Goal: Task Accomplishment & Management: Complete application form

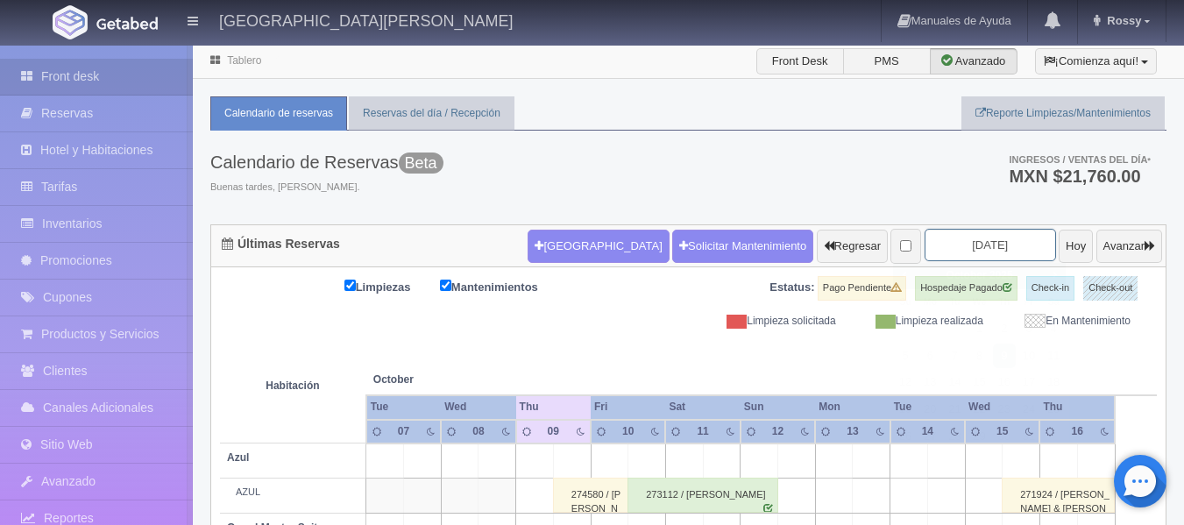
click at [1003, 237] on input "[DATE]" at bounding box center [990, 245] width 131 height 32
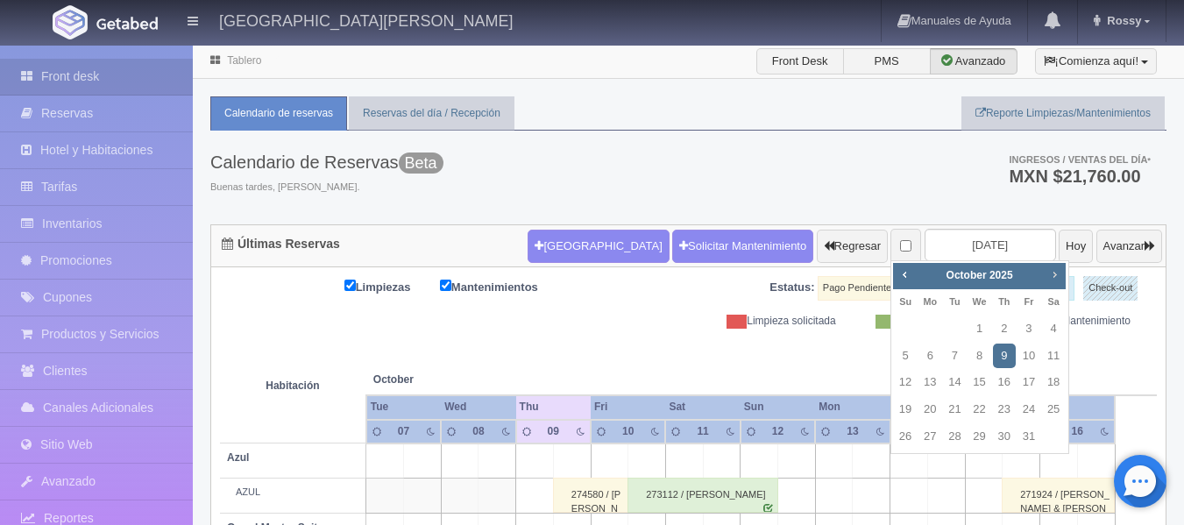
click at [1059, 272] on span "Next" at bounding box center [1054, 274] width 14 height 14
click at [929, 430] on link "29" at bounding box center [929, 436] width 23 height 25
type input "2025-12-29"
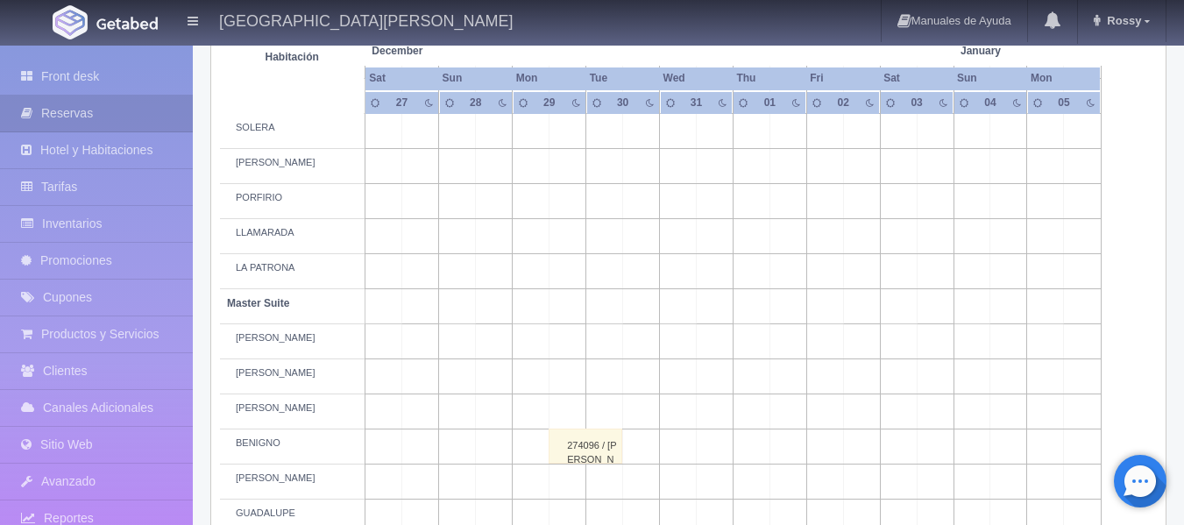
scroll to position [701, 0]
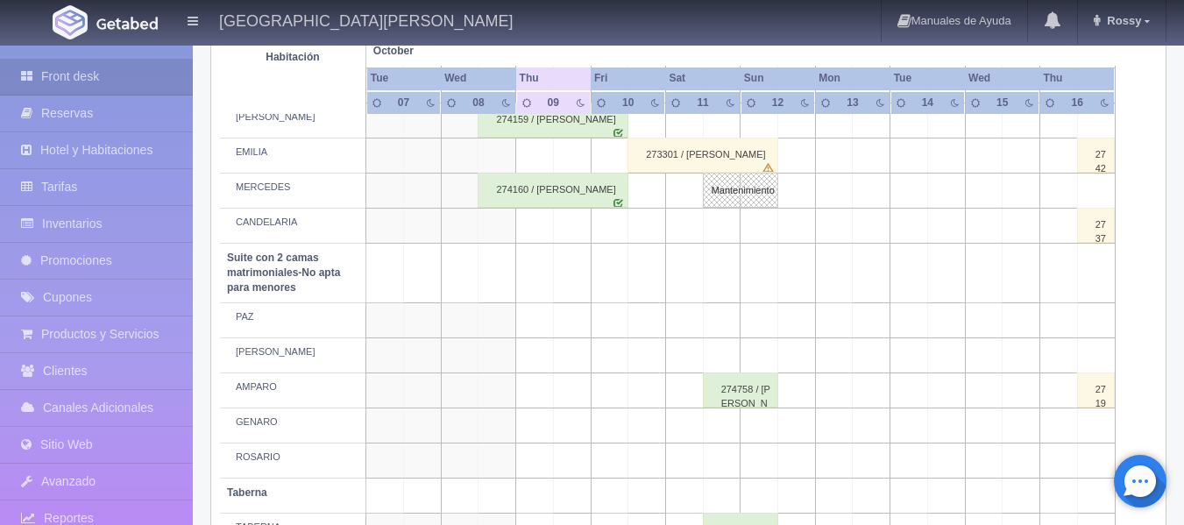
scroll to position [1382, 0]
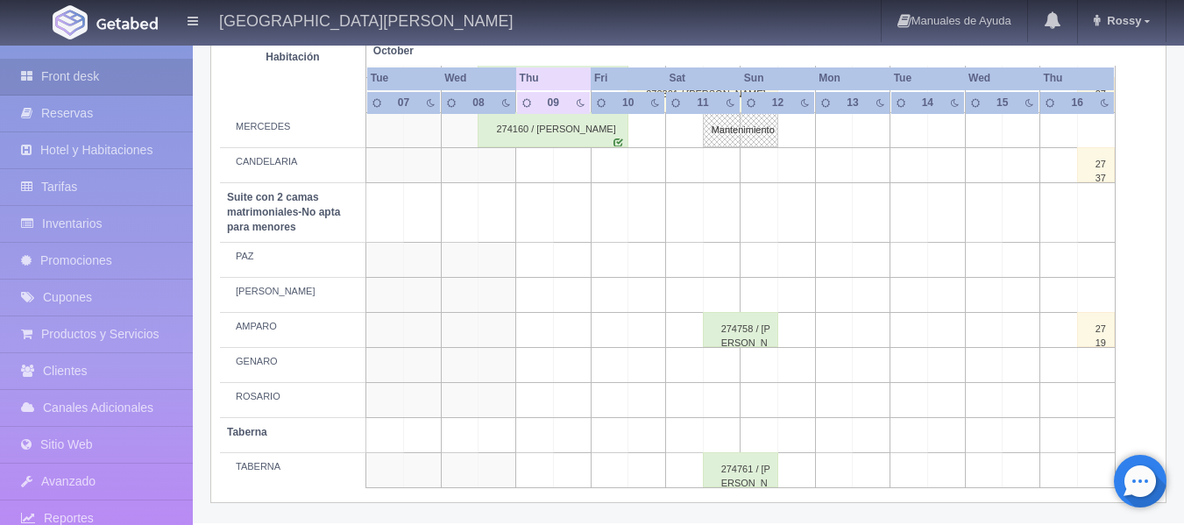
click at [727, 478] on div "274761 / [PERSON_NAME]" at bounding box center [740, 469] width 75 height 35
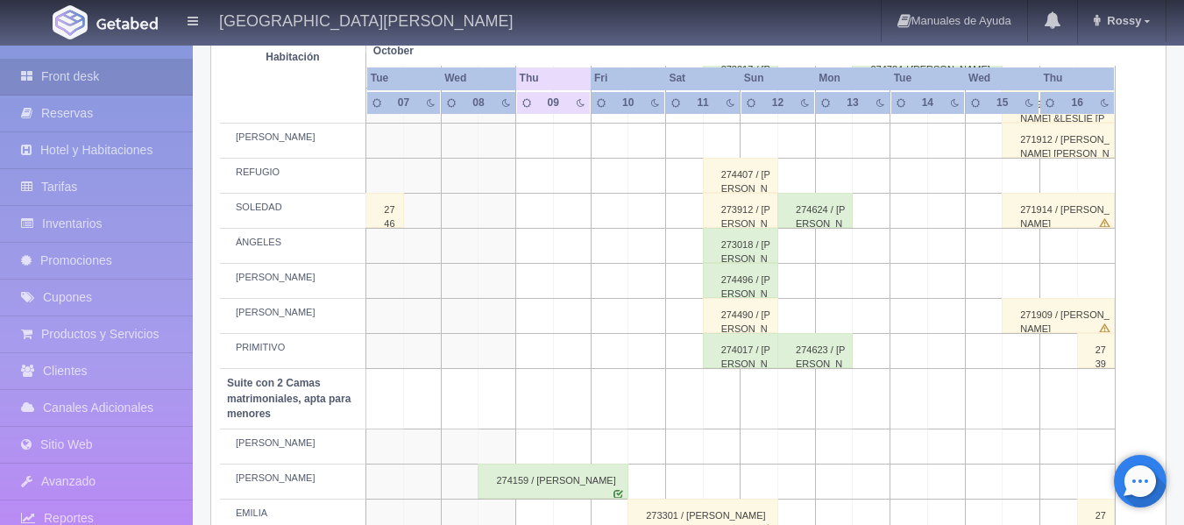
scroll to position [992, 0]
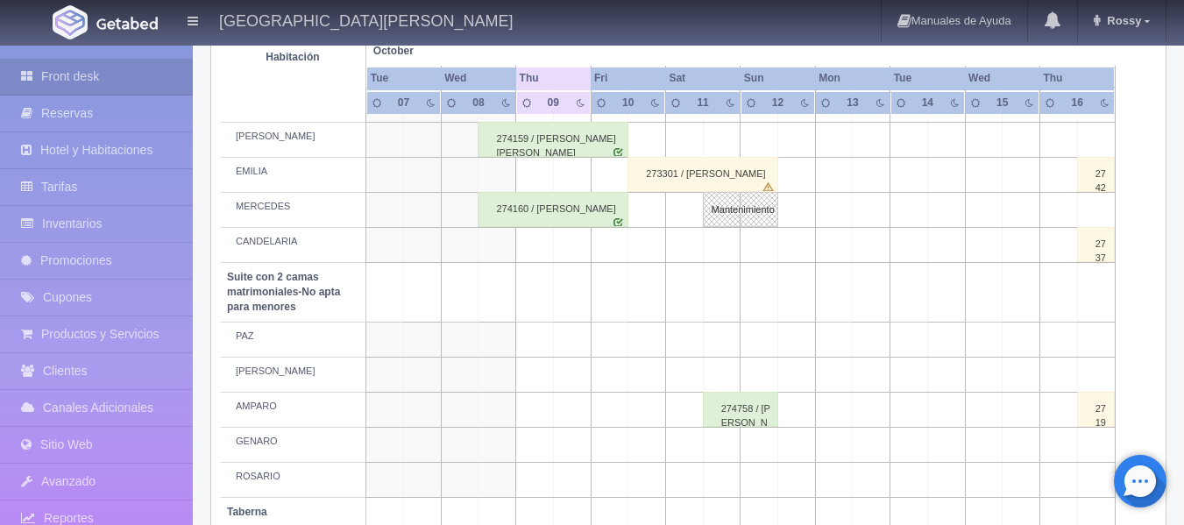
scroll to position [1382, 0]
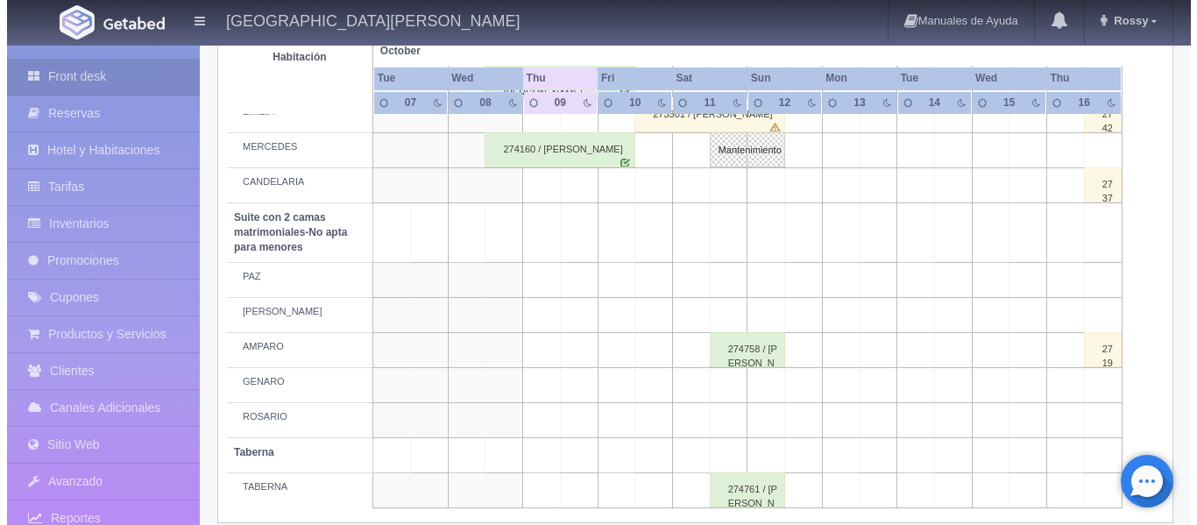
scroll to position [1382, 0]
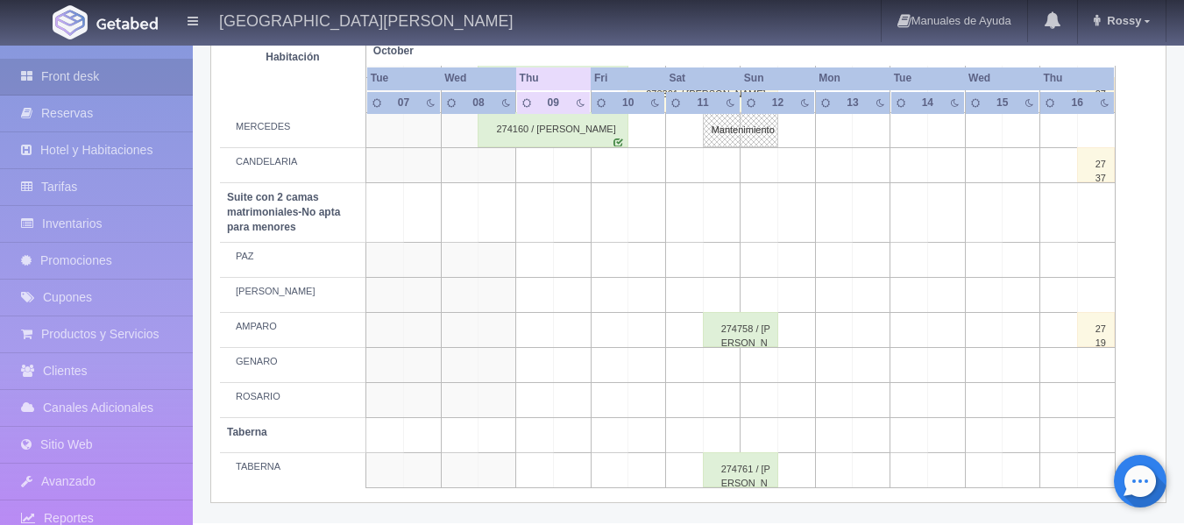
click at [726, 166] on td at bounding box center [722, 164] width 38 height 35
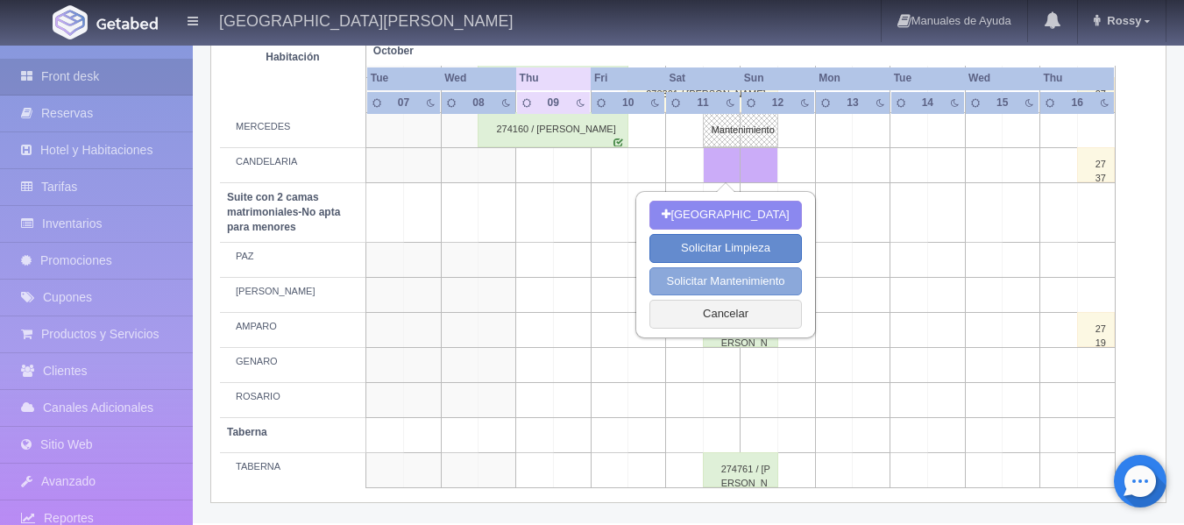
click at [697, 279] on button "Solicitar Mantenimiento" at bounding box center [725, 281] width 152 height 29
select select "Mantenimiento"
type input "11-10-2025"
type input "12-10-2025"
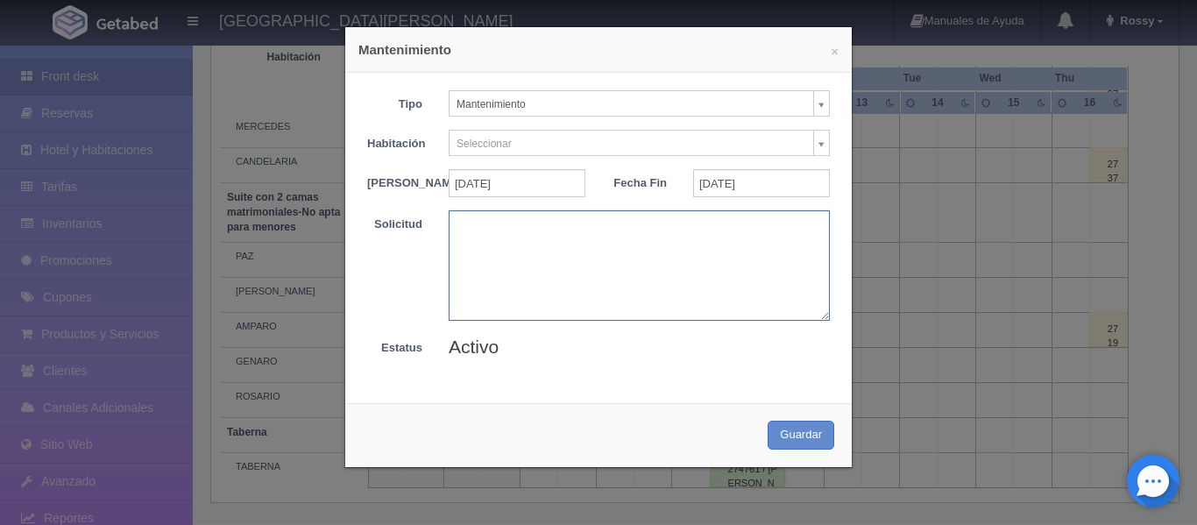
click at [607, 235] on textarea at bounding box center [639, 265] width 381 height 110
type textarea "MANA"
click at [798, 442] on button "Guardar" at bounding box center [801, 435] width 67 height 29
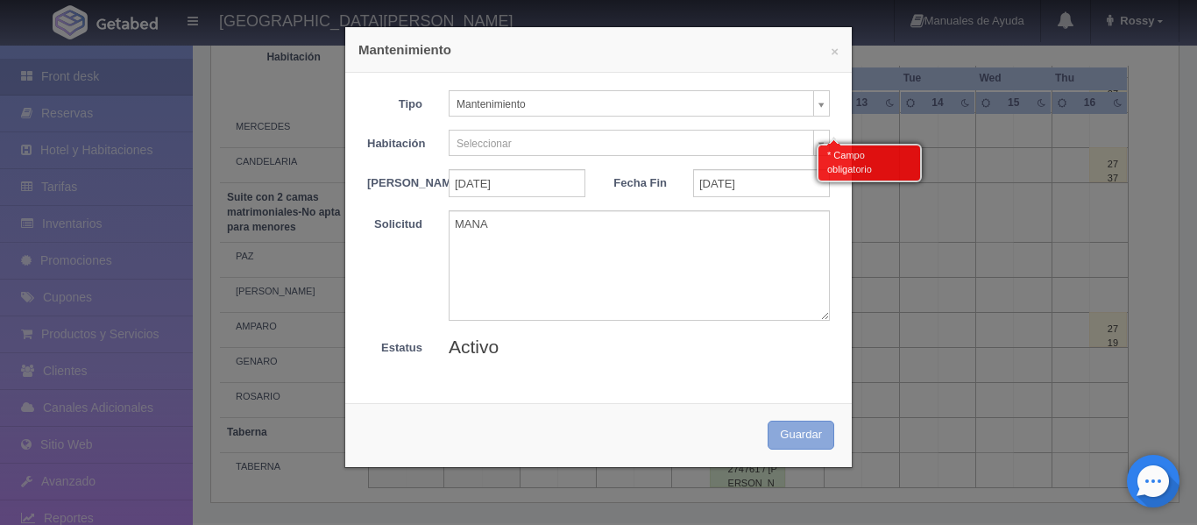
click at [790, 450] on button "Guardar" at bounding box center [801, 435] width 67 height 29
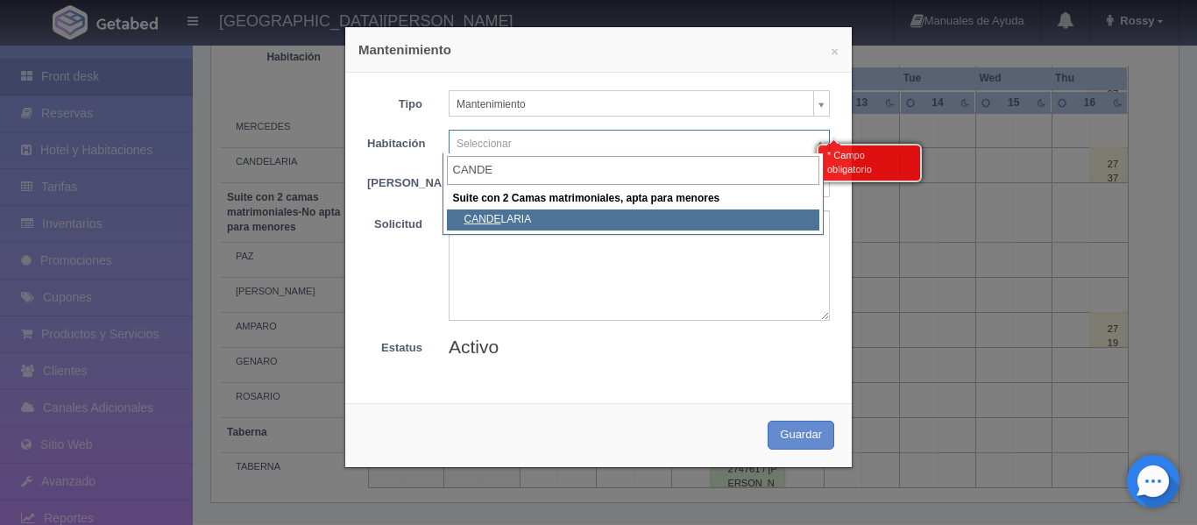
type input "CANDE"
select select "1983_CANDELARIA"
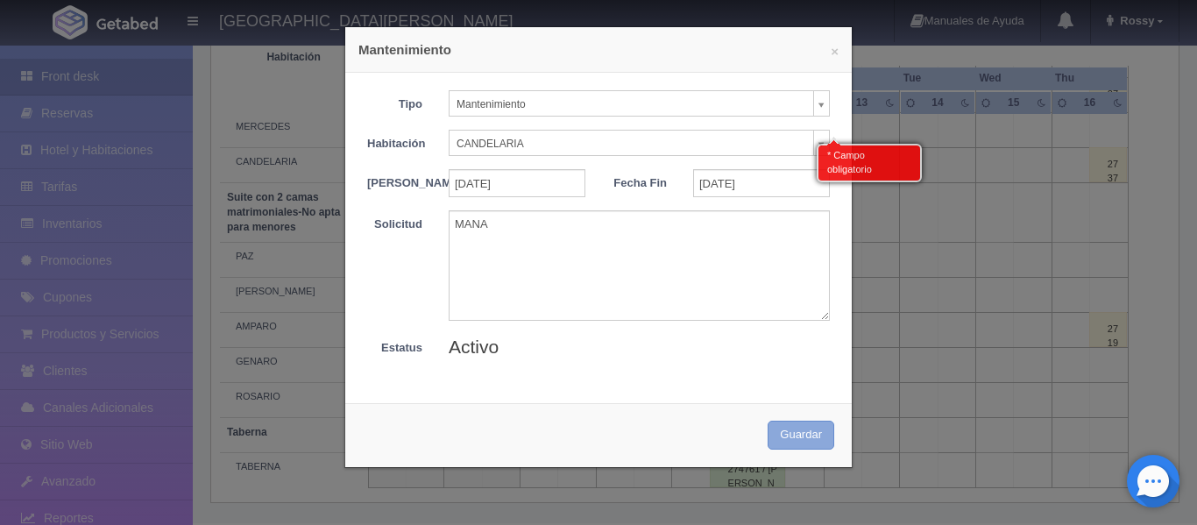
click at [790, 442] on button "Guardar" at bounding box center [801, 435] width 67 height 29
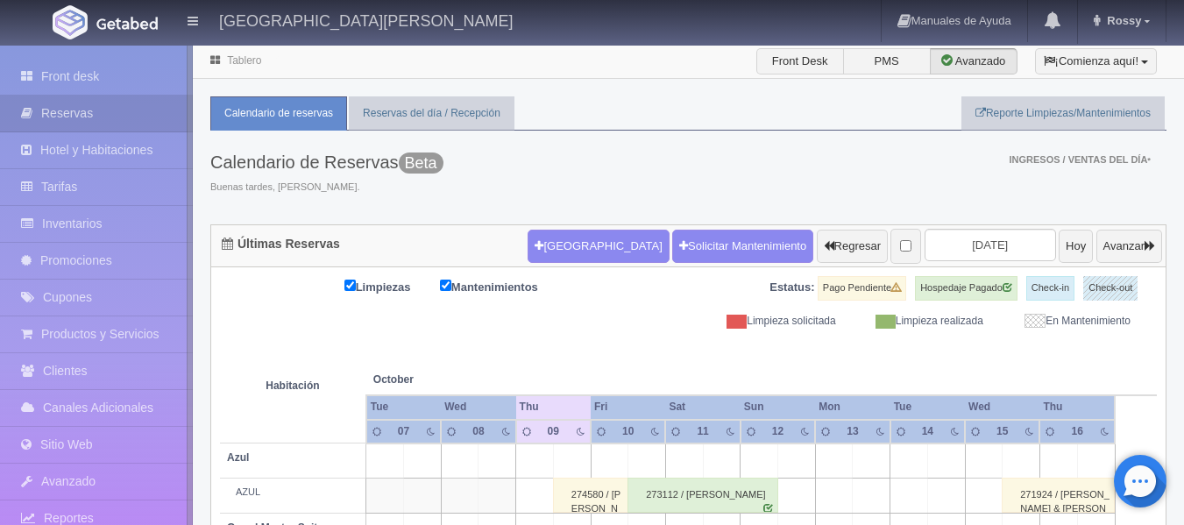
scroll to position [131, 0]
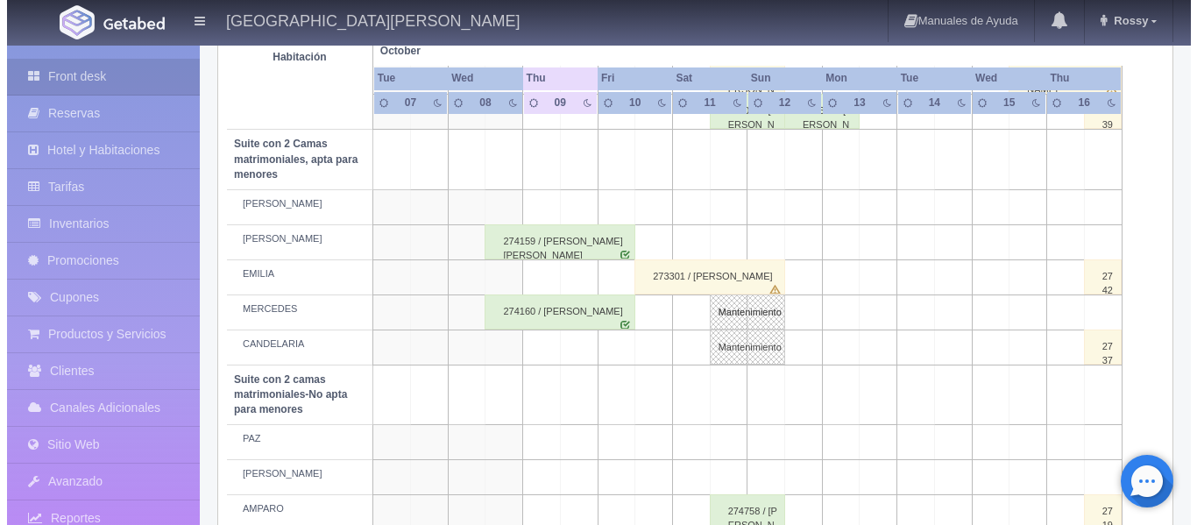
scroll to position [1227, 0]
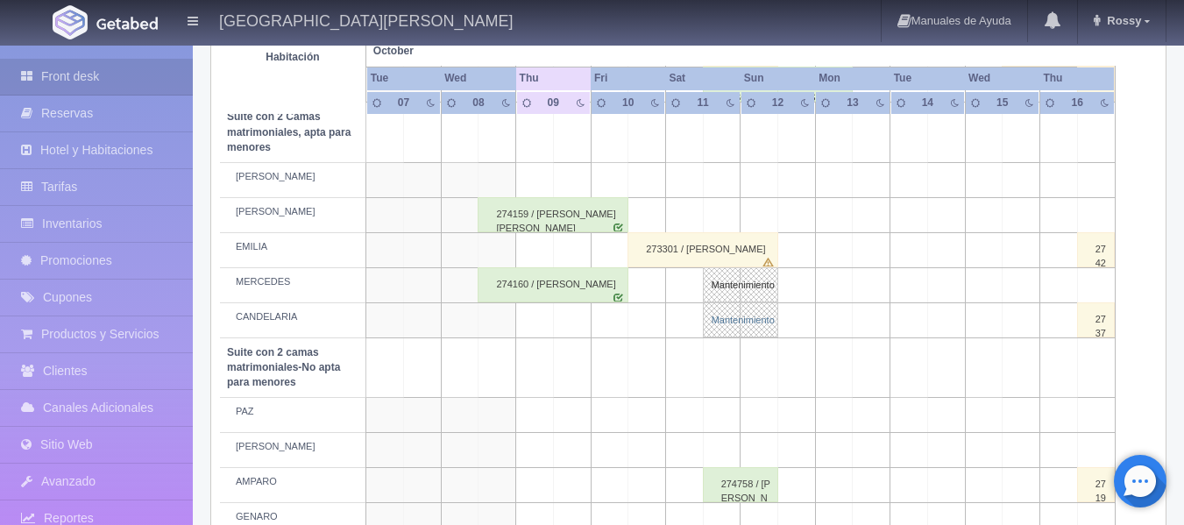
click at [726, 315] on link "Mantenimiento" at bounding box center [740, 319] width 75 height 35
select select "Mantenimiento"
select select "1983_CANDELARIA"
type input "[DATE]"
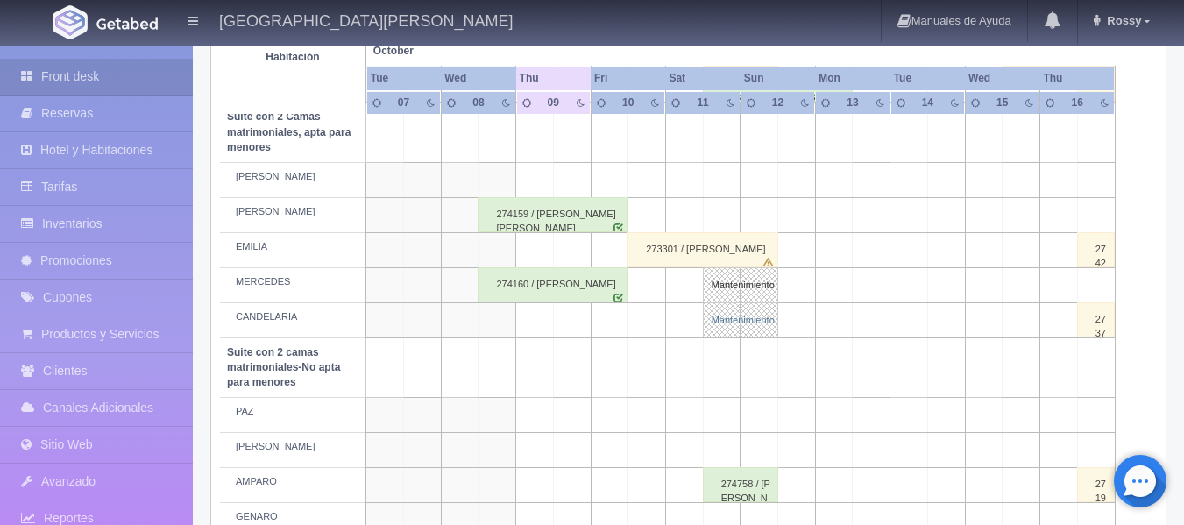
type textarea "MANA"
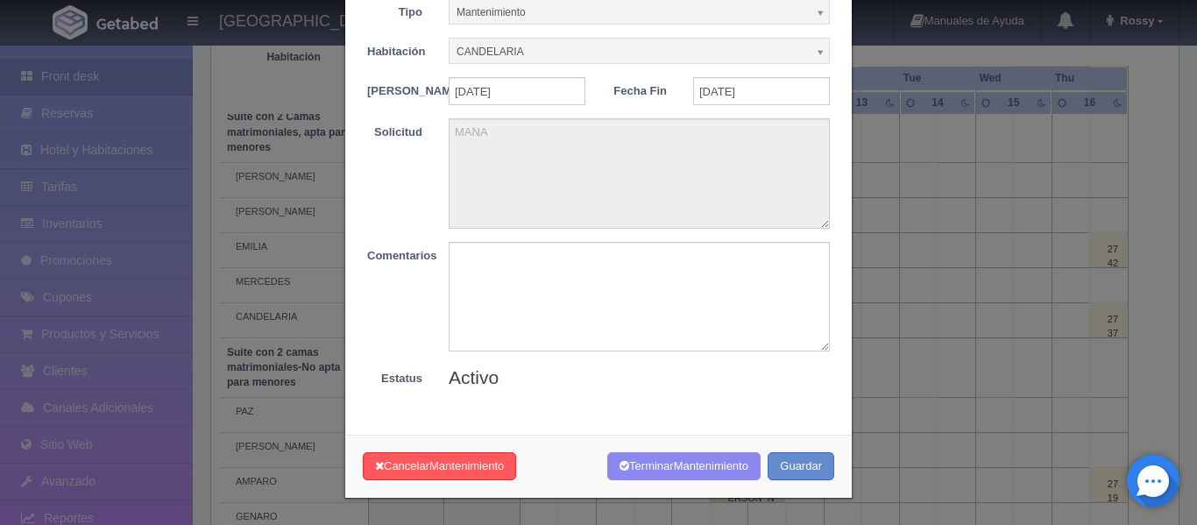
scroll to position [103, 0]
click at [487, 466] on span "Mantenimiento" at bounding box center [466, 465] width 74 height 13
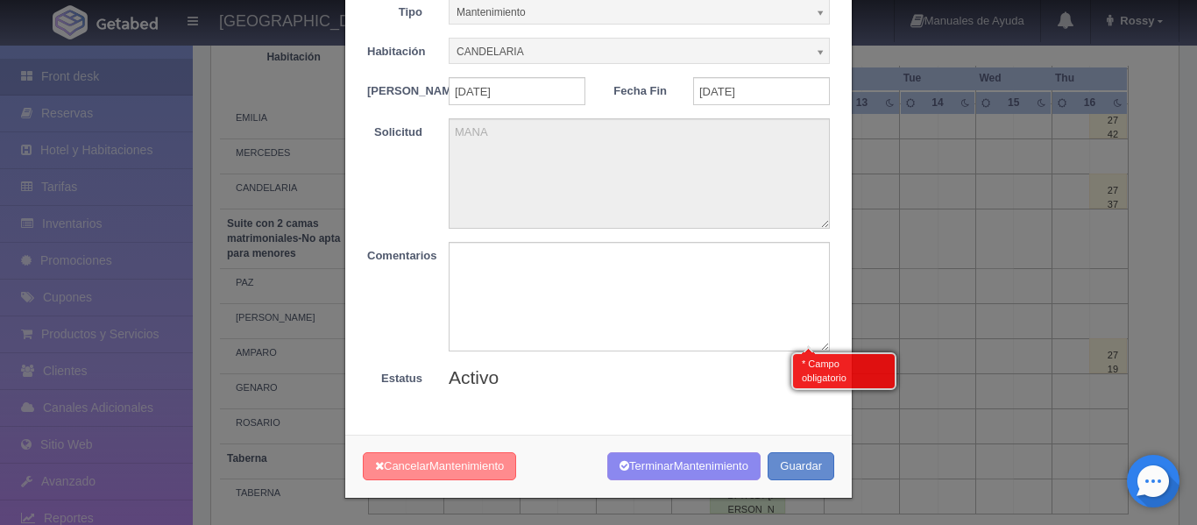
scroll to position [1382, 0]
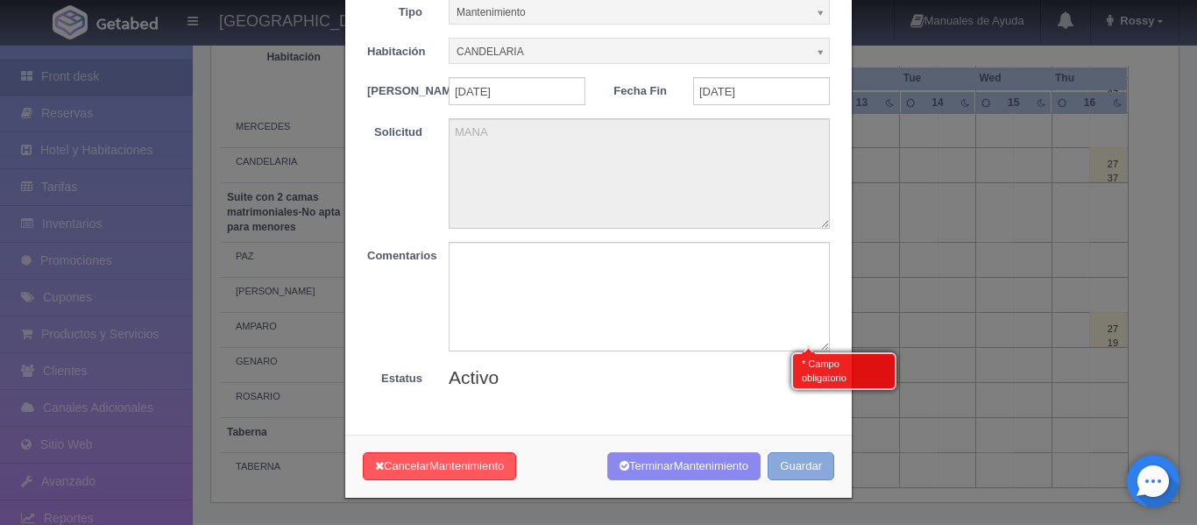
click at [802, 467] on button "Guardar" at bounding box center [801, 466] width 67 height 29
click at [490, 471] on span "Mantenimiento" at bounding box center [466, 465] width 74 height 13
click at [631, 257] on textarea at bounding box center [639, 297] width 381 height 110
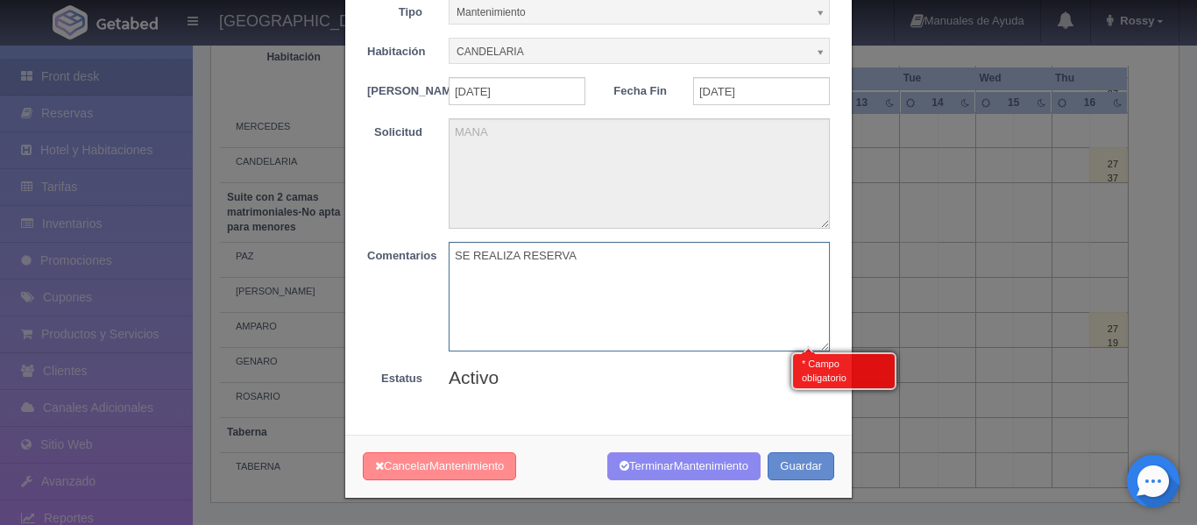
type textarea "SE REALIZA RESERVA"
click at [464, 461] on span "Mantenimiento" at bounding box center [466, 465] width 74 height 13
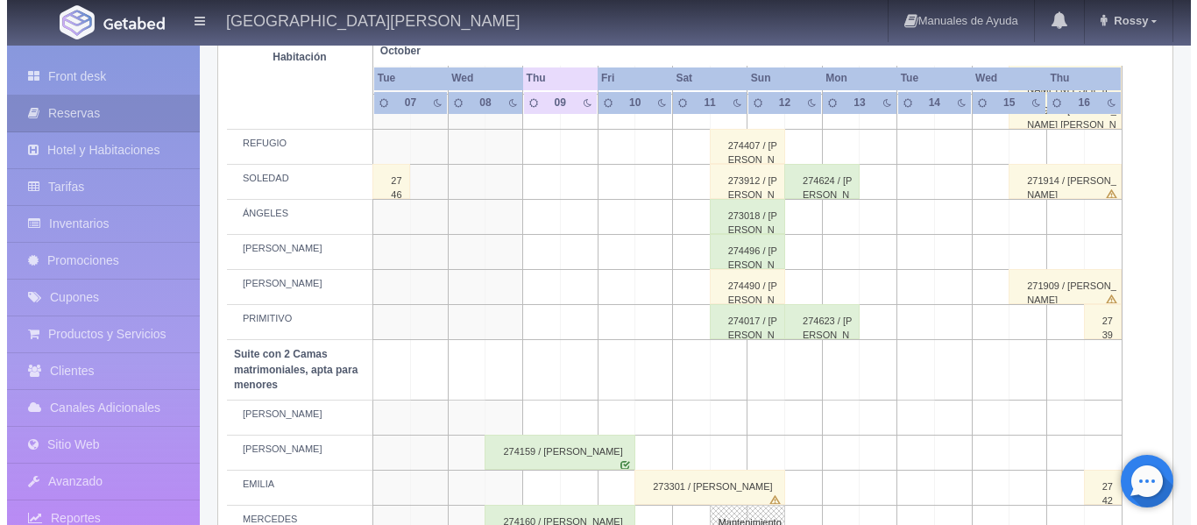
scroll to position [1095, 0]
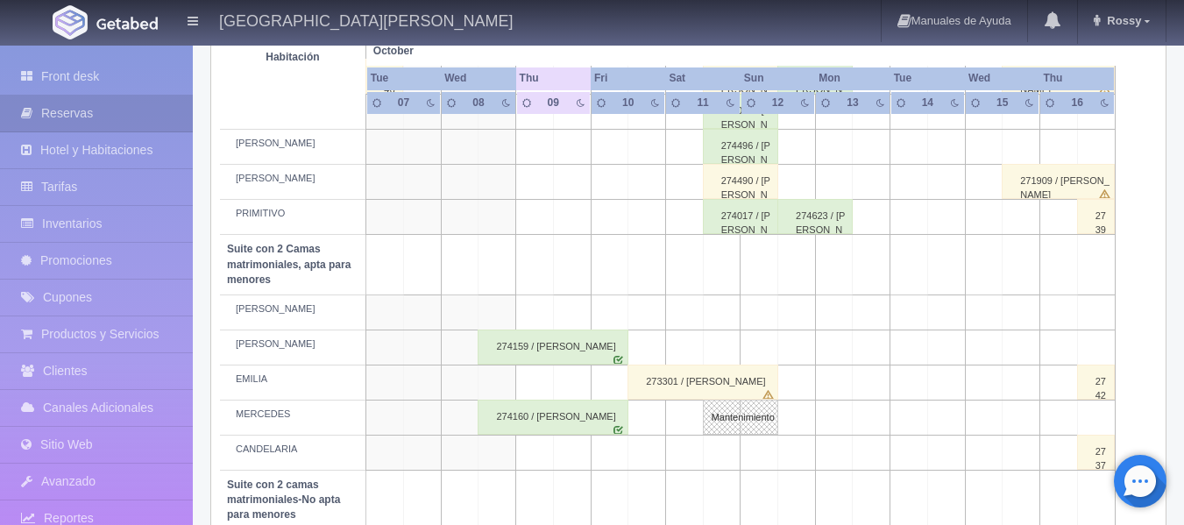
click at [719, 452] on td at bounding box center [722, 452] width 38 height 35
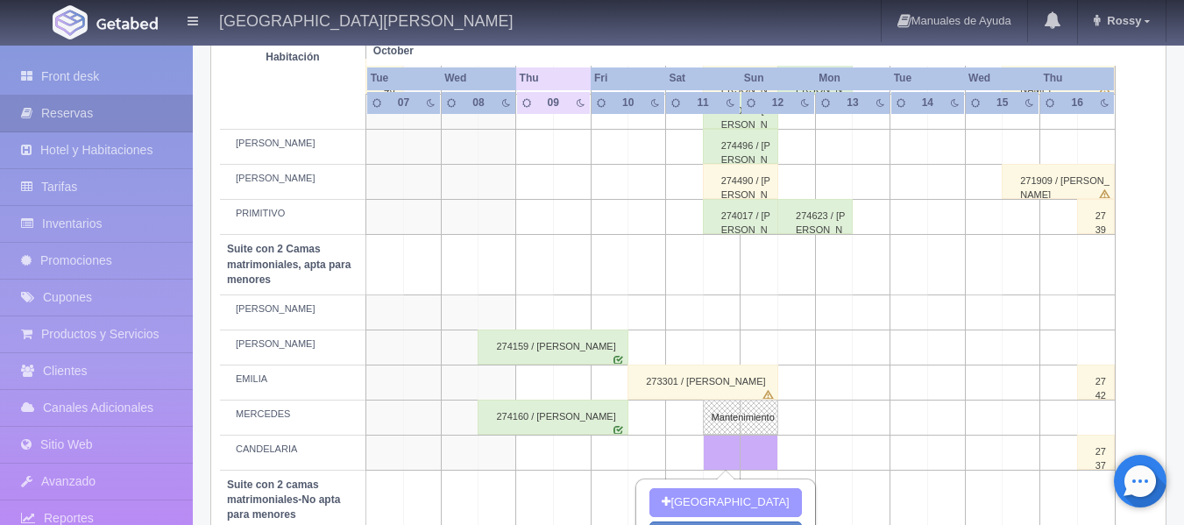
click at [730, 496] on button "[GEOGRAPHIC_DATA]" at bounding box center [725, 502] width 152 height 29
type input "[DATE]"
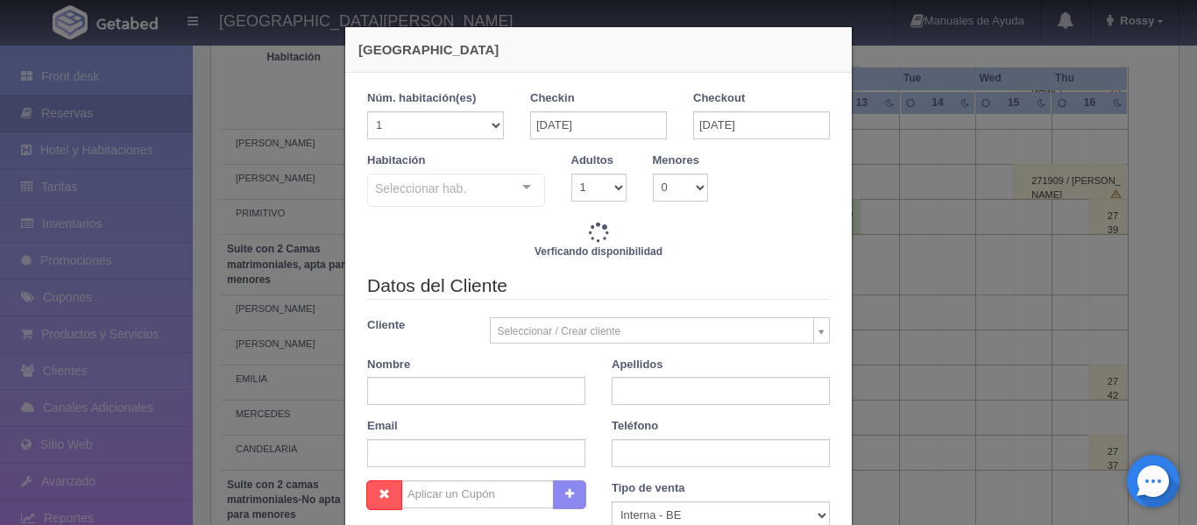
checkbox input "false"
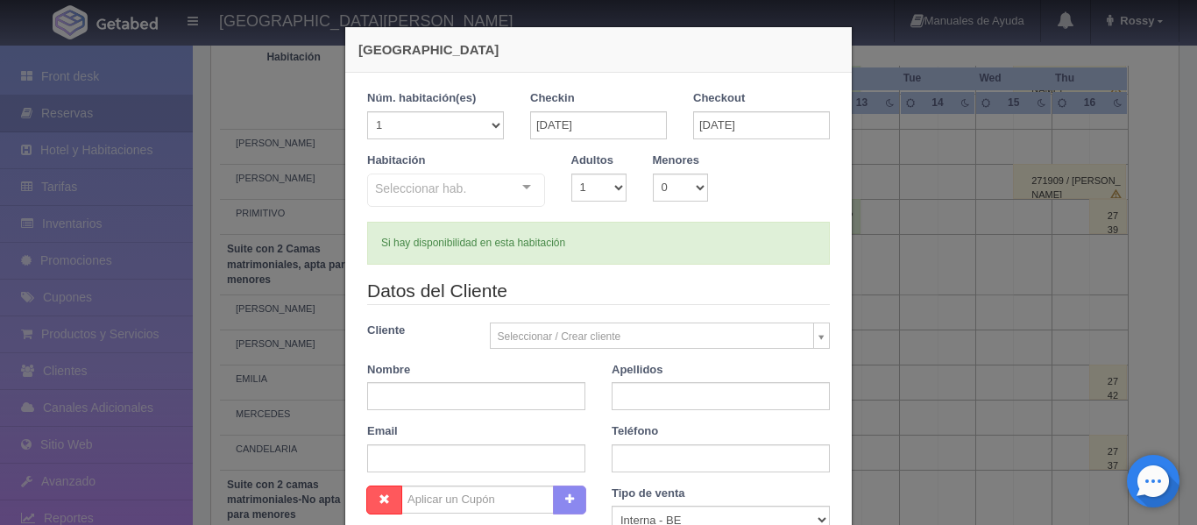
type input "4760.00"
checkbox input "false"
click at [521, 184] on div "Seleccionar hab. Suite con 2 camas matrimoniales-No apta para menores Suite con…" at bounding box center [456, 191] width 178 height 35
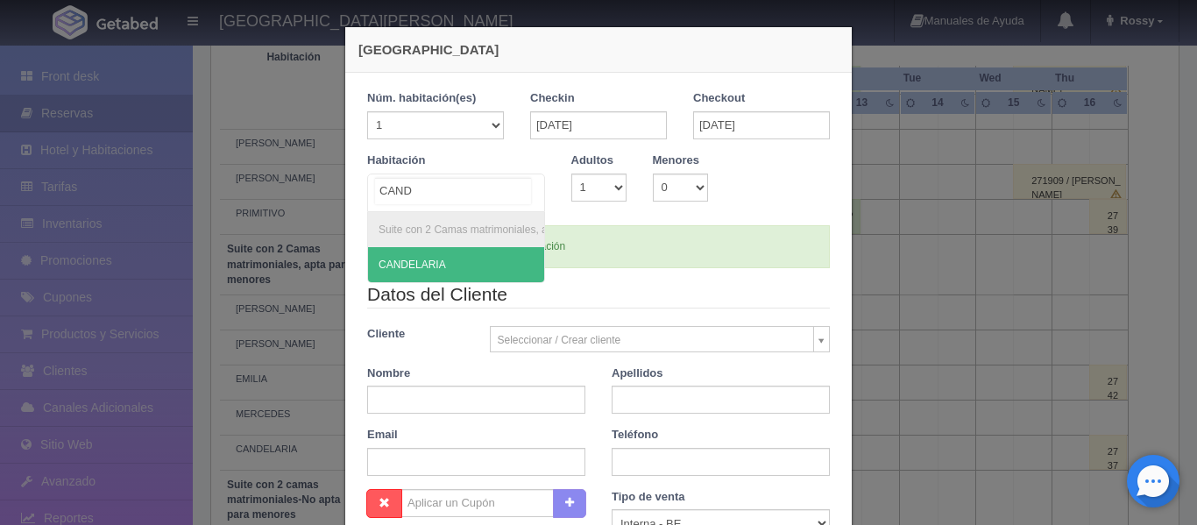
type input "CANDE"
click at [452, 262] on span "CANDELARIA" at bounding box center [504, 264] width 273 height 35
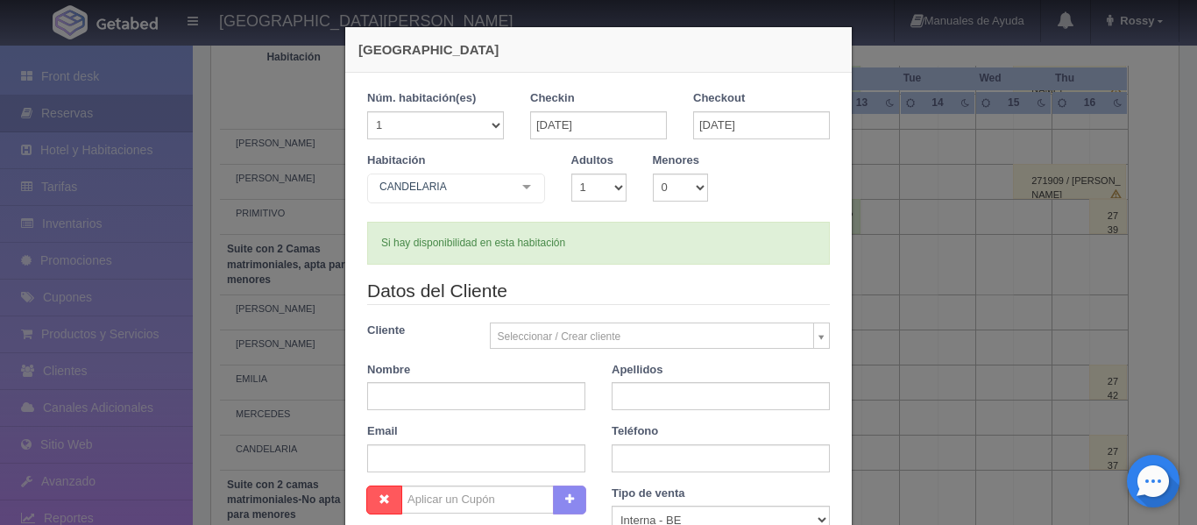
checkbox input "false"
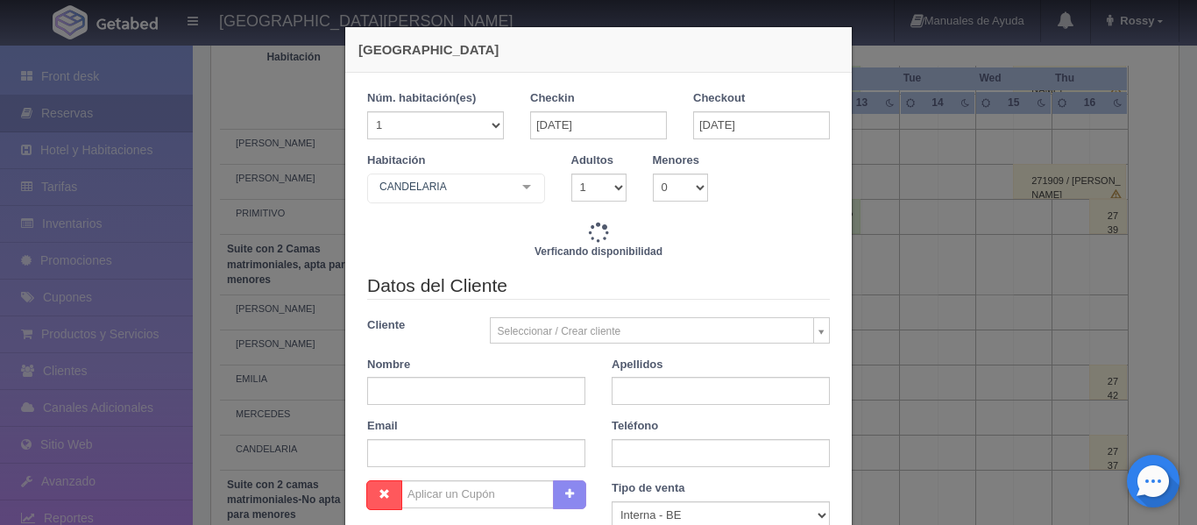
type input "4760.00"
checkbox input "false"
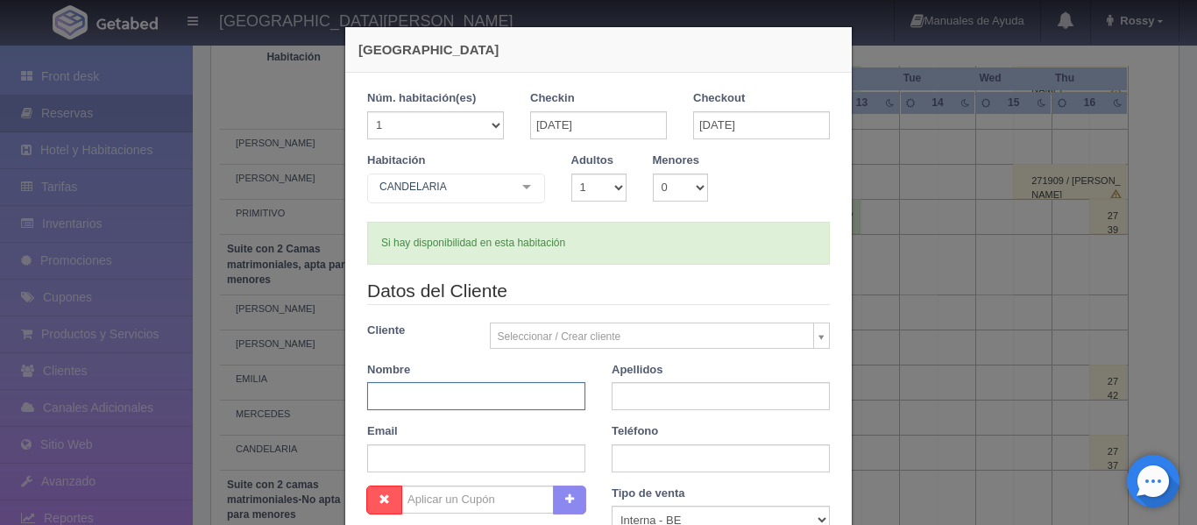
click at [475, 394] on input "text" at bounding box center [476, 396] width 218 height 28
type input "[PERSON_NAME]"
click at [648, 391] on input "text" at bounding box center [721, 396] width 218 height 28
type input "MUÑOZ"
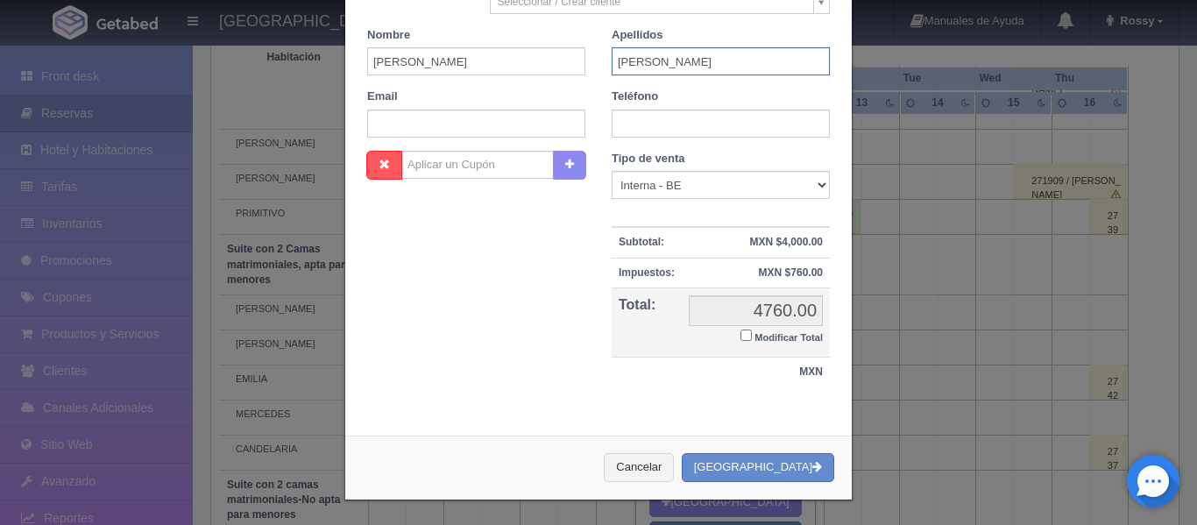
scroll to position [337, 0]
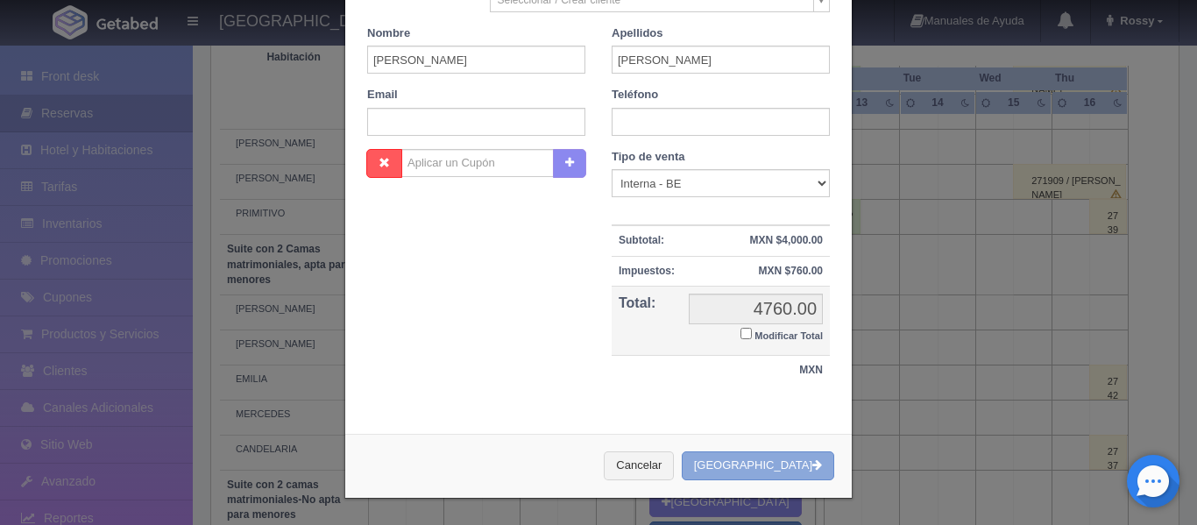
click at [781, 462] on button "[GEOGRAPHIC_DATA]" at bounding box center [758, 465] width 152 height 29
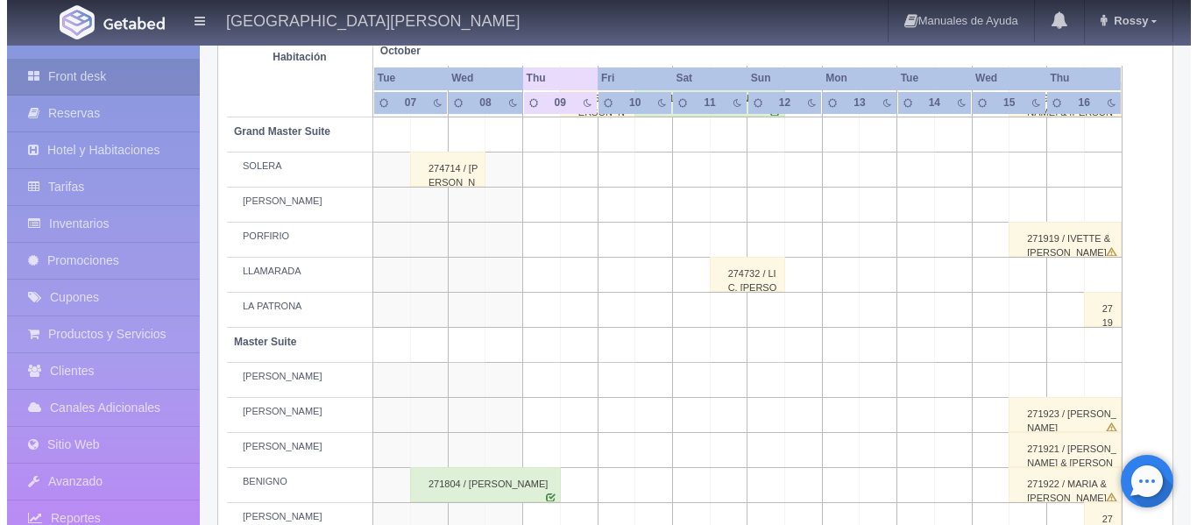
scroll to position [438, 0]
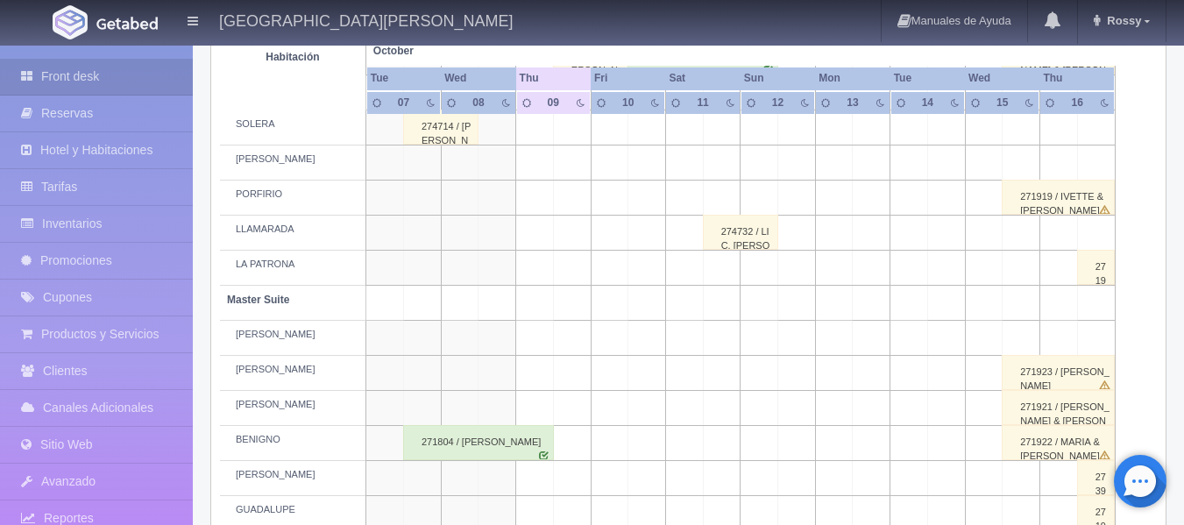
click at [725, 263] on td at bounding box center [722, 268] width 38 height 35
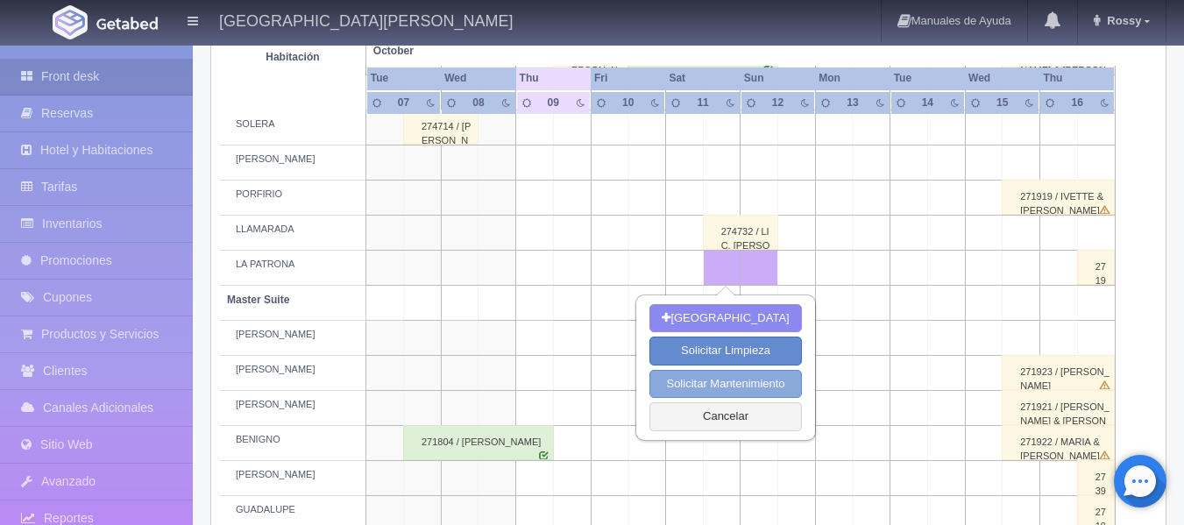
click at [738, 383] on button "Solicitar Mantenimiento" at bounding box center [725, 384] width 152 height 29
select select "Mantenimiento"
type input "[DATE]"
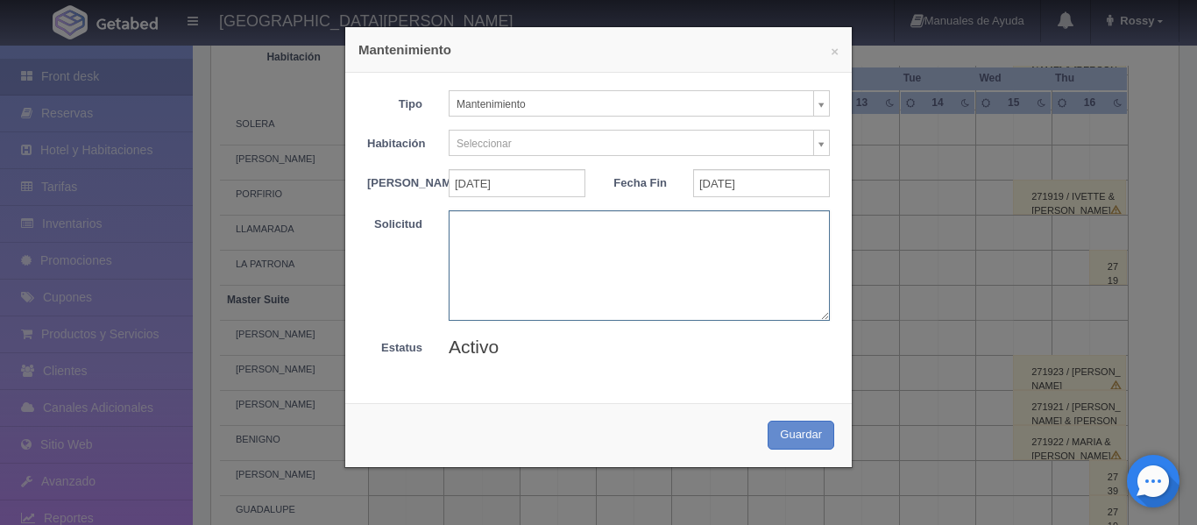
click at [532, 241] on textarea at bounding box center [639, 265] width 381 height 110
type textarea "[PERSON_NAME]"
click at [775, 450] on button "Guardar" at bounding box center [801, 435] width 67 height 29
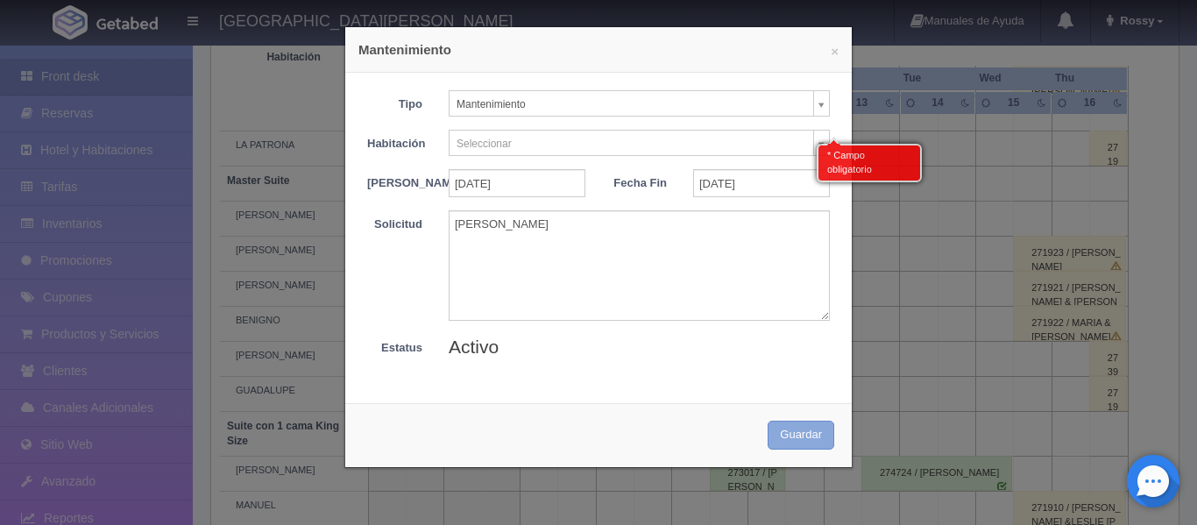
scroll to position [568, 0]
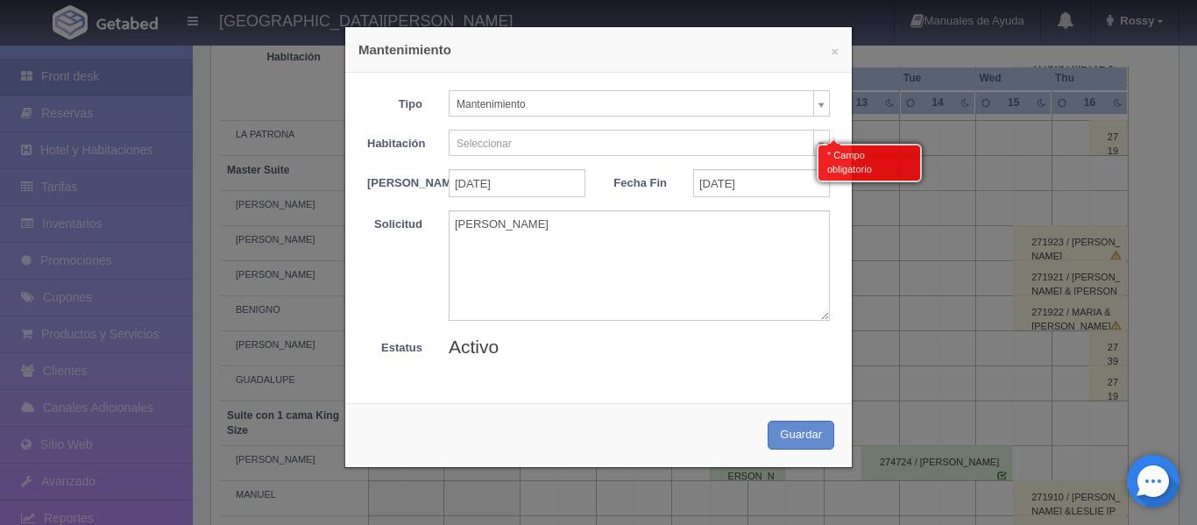
click at [818, 132] on body "[GEOGRAPHIC_DATA][PERSON_NAME] Manuales de Ayuda Actualizaciones recientes [GEO…" at bounding box center [598, 406] width 1197 height 1861
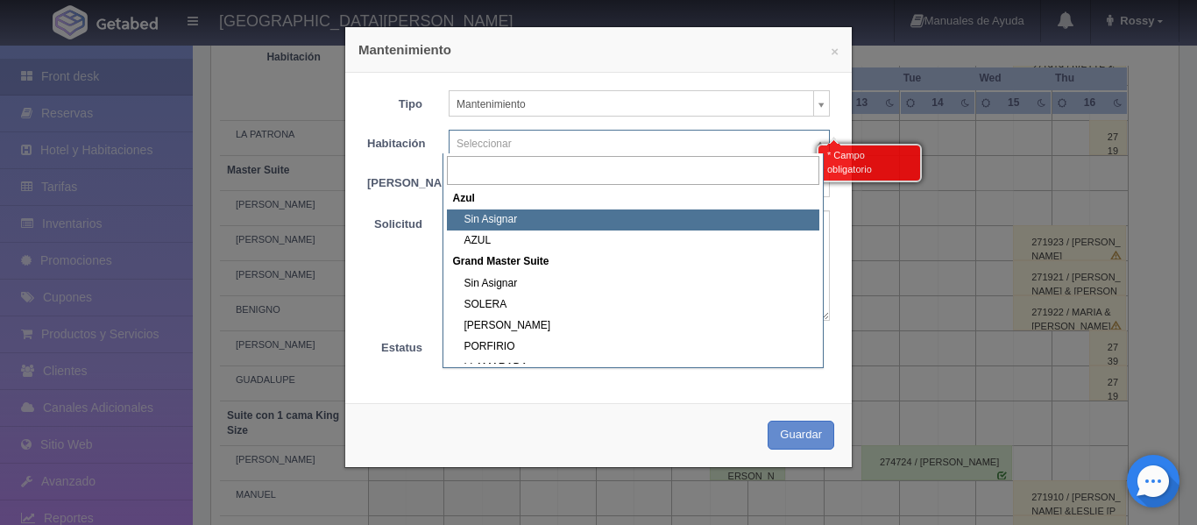
click at [574, 175] on input "text" at bounding box center [633, 170] width 372 height 29
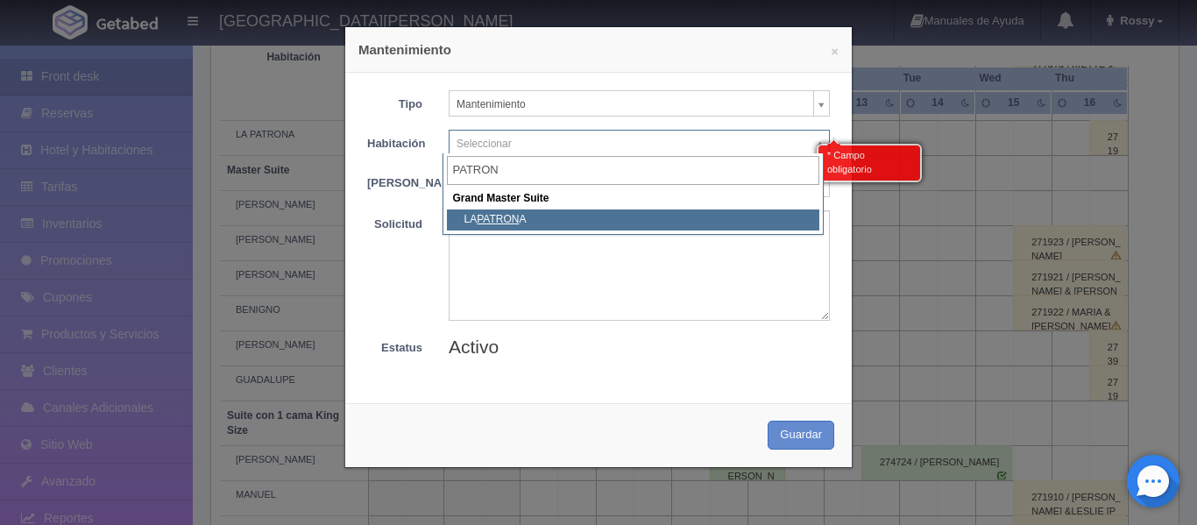
type input "PATRON"
select select "1918_LA PATRONA"
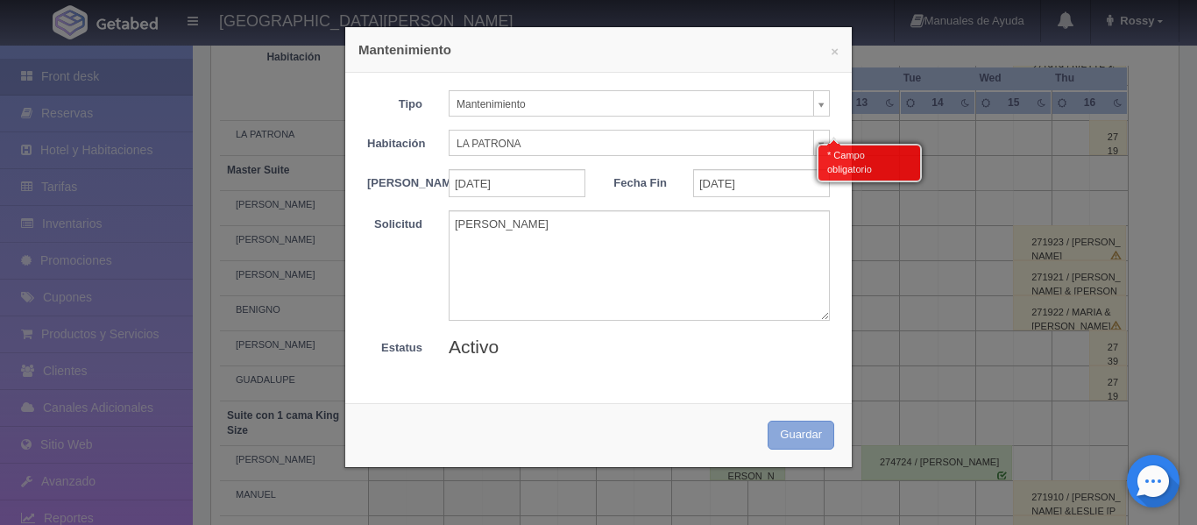
click at [781, 443] on button "Guardar" at bounding box center [801, 435] width 67 height 29
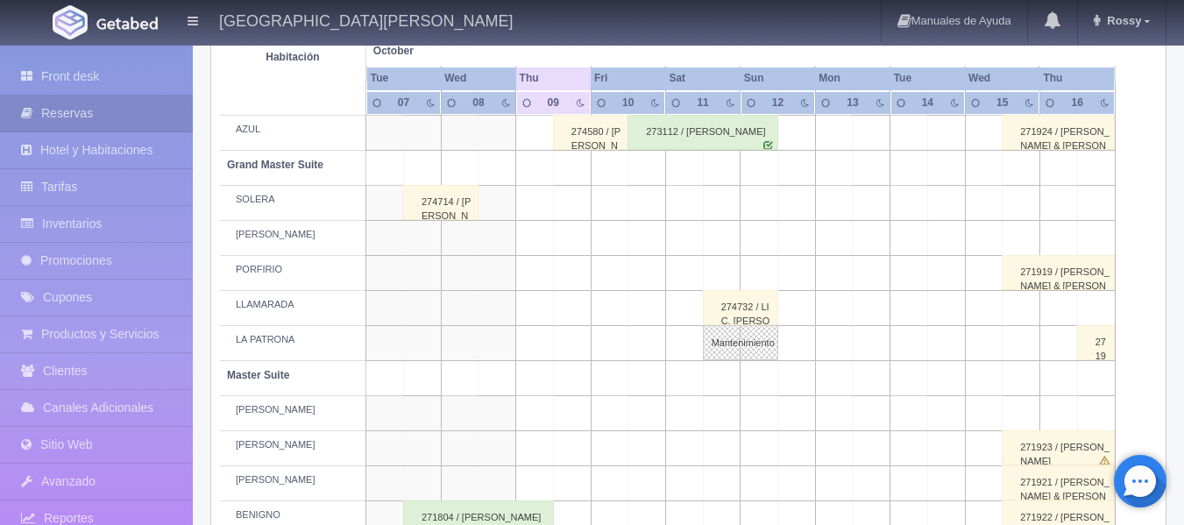
scroll to position [393, 0]
